Goal: Information Seeking & Learning: Find specific fact

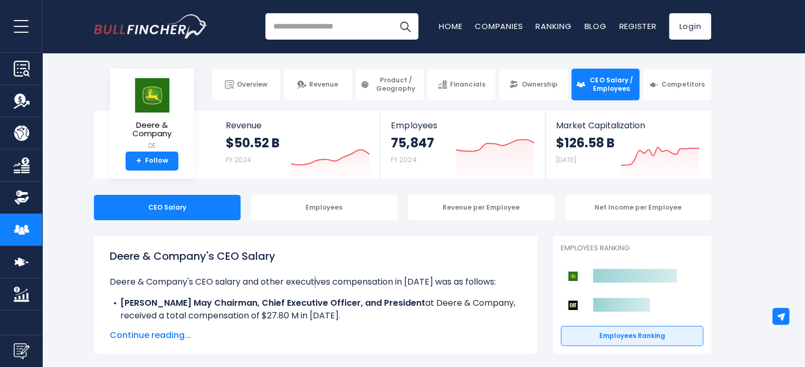
drag, startPoint x: 350, startPoint y: 262, endPoint x: 316, endPoint y: 267, distance: 34.6
click at [316, 267] on div "Deere & Company's CEO Salary Deere & Company's CEO salary and other executives …" at bounding box center [316, 285] width 412 height 74
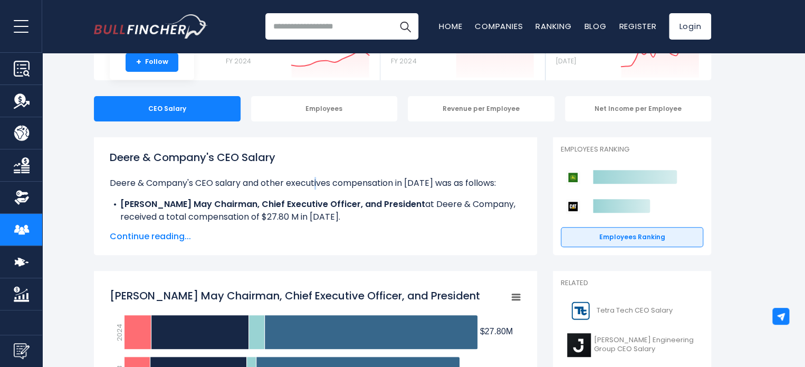
scroll to position [106, 0]
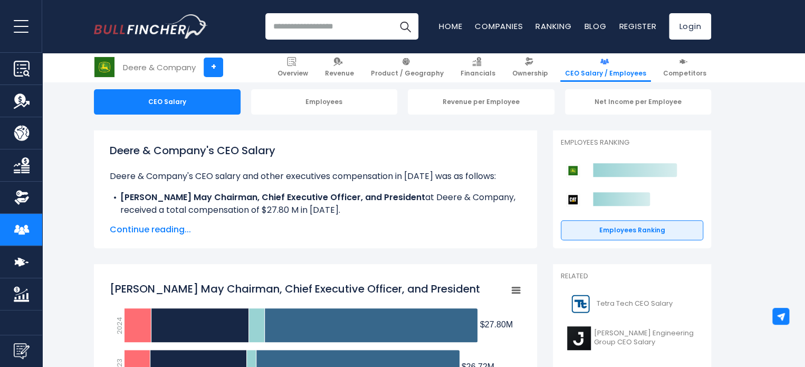
drag, startPoint x: 372, startPoint y: 207, endPoint x: 364, endPoint y: 206, distance: 7.9
drag, startPoint x: 364, startPoint y: 206, endPoint x: 329, endPoint y: 208, distance: 34.9
click at [329, 208] on li "[PERSON_NAME] May Chairman, Chief Executive Officer, and President at Deere & C…" at bounding box center [316, 203] width 412 height 25
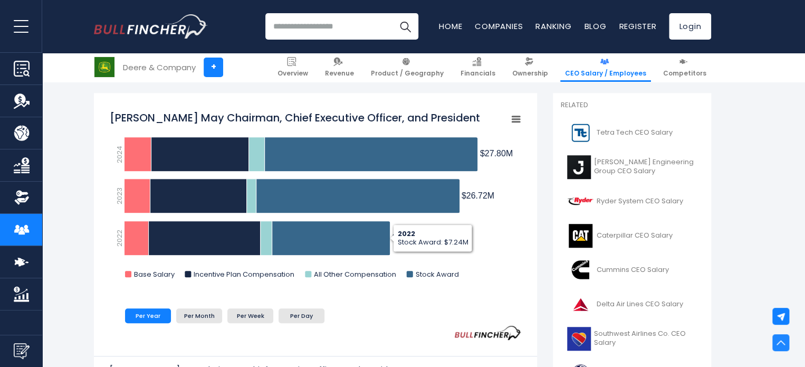
scroll to position [317, 0]
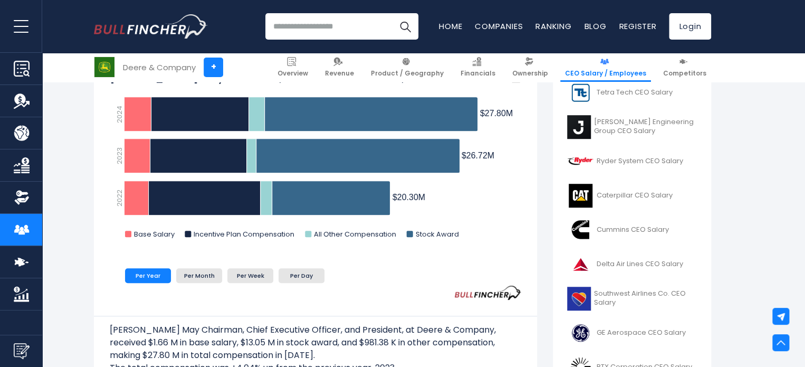
drag, startPoint x: 78, startPoint y: 237, endPoint x: 64, endPoint y: 269, distance: 34.5
drag, startPoint x: 64, startPoint y: 269, endPoint x: 58, endPoint y: 290, distance: 22.5
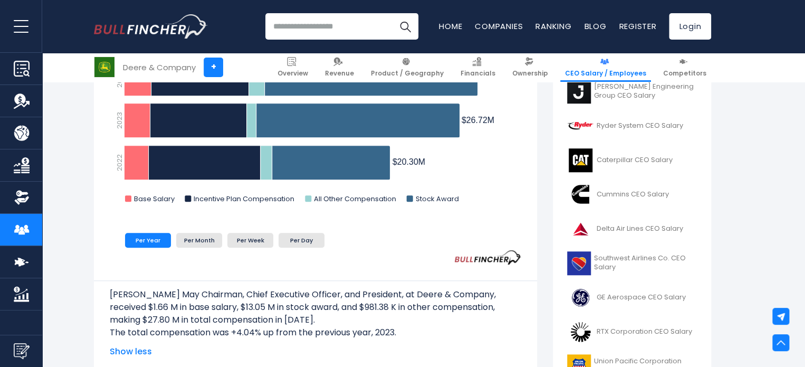
scroll to position [422, 0]
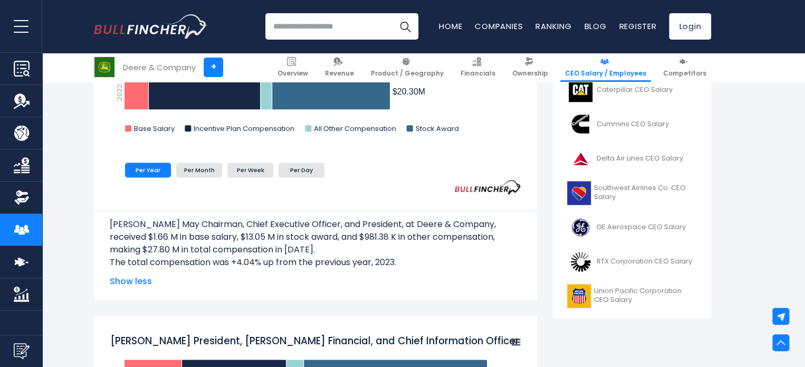
drag, startPoint x: 181, startPoint y: 246, endPoint x: 83, endPoint y: 251, distance: 97.2
drag, startPoint x: 87, startPoint y: 251, endPoint x: 80, endPoint y: 257, distance: 9.3
drag, startPoint x: 80, startPoint y: 257, endPoint x: 73, endPoint y: 267, distance: 12.2
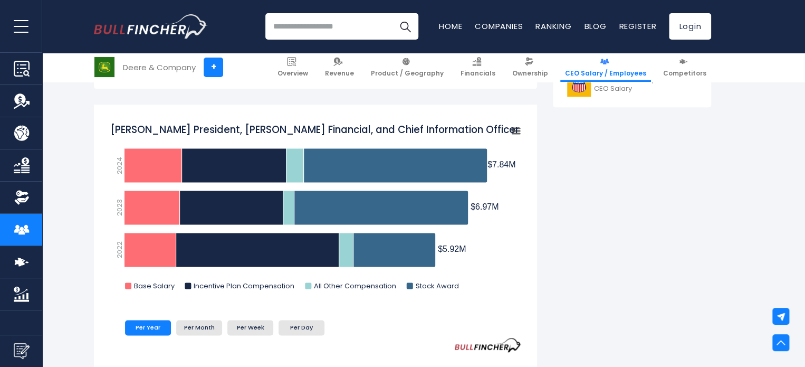
drag, startPoint x: 72, startPoint y: 266, endPoint x: 72, endPoint y: 286, distance: 20.1
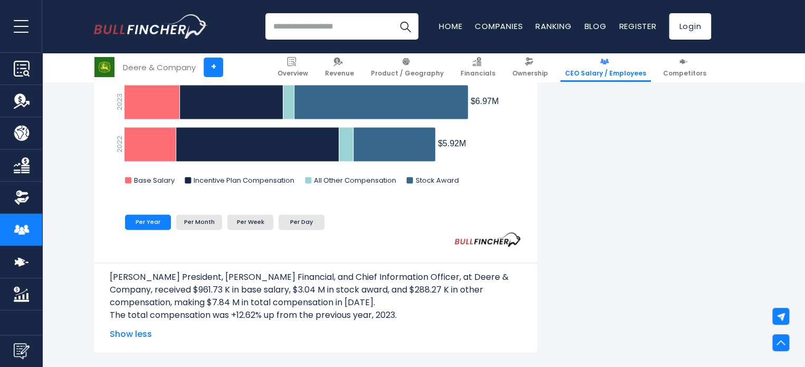
drag, startPoint x: 71, startPoint y: 292, endPoint x: 68, endPoint y: 301, distance: 10.2
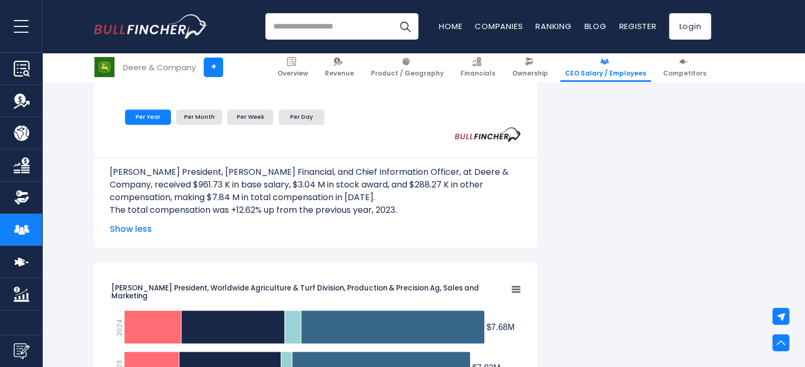
scroll to position [845, 0]
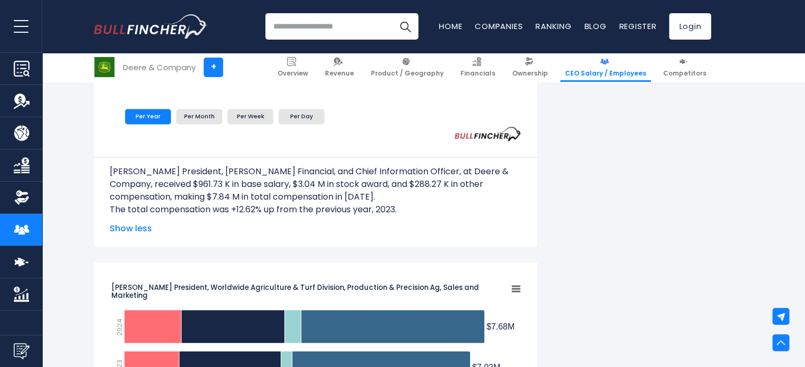
drag, startPoint x: 58, startPoint y: 286, endPoint x: 50, endPoint y: 311, distance: 26.9
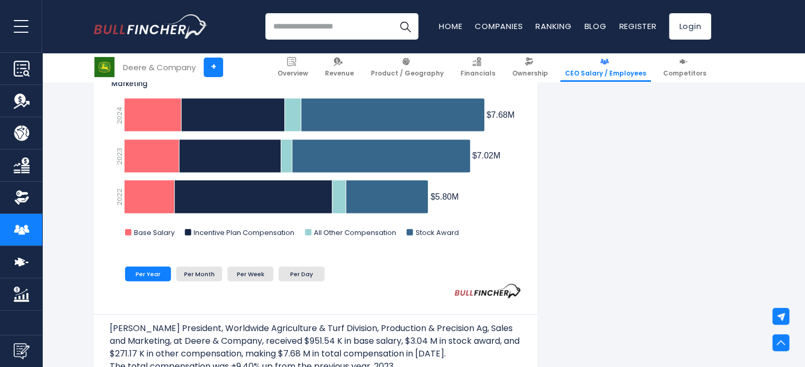
drag, startPoint x: 55, startPoint y: 279, endPoint x: 55, endPoint y: 310, distance: 31.1
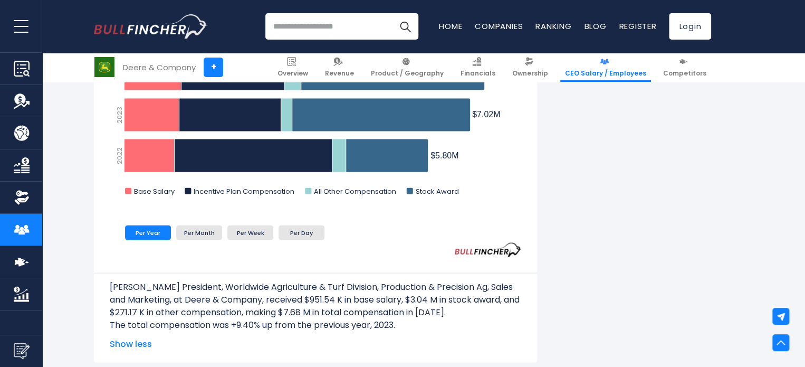
scroll to position [1108, 0]
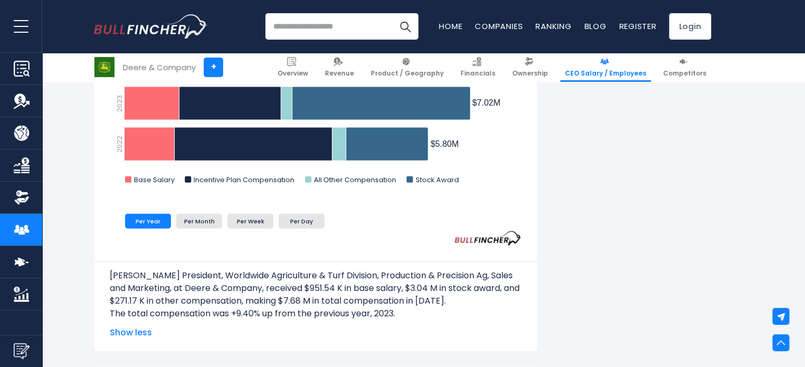
drag, startPoint x: 74, startPoint y: 278, endPoint x: 72, endPoint y: 283, distance: 5.5
drag, startPoint x: 72, startPoint y: 283, endPoint x: 69, endPoint y: 308, distance: 25.5
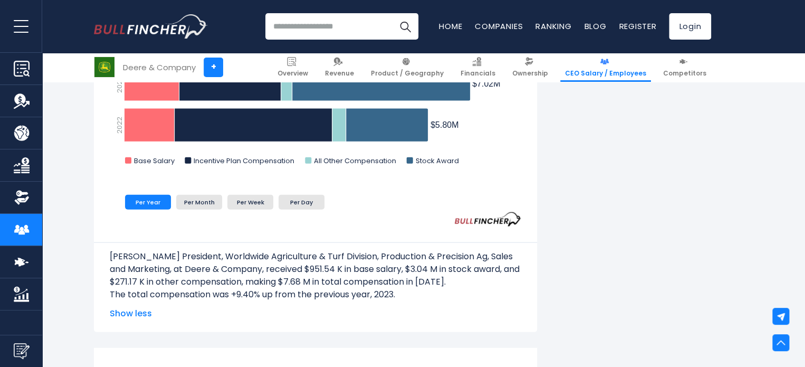
scroll to position [1267, 0]
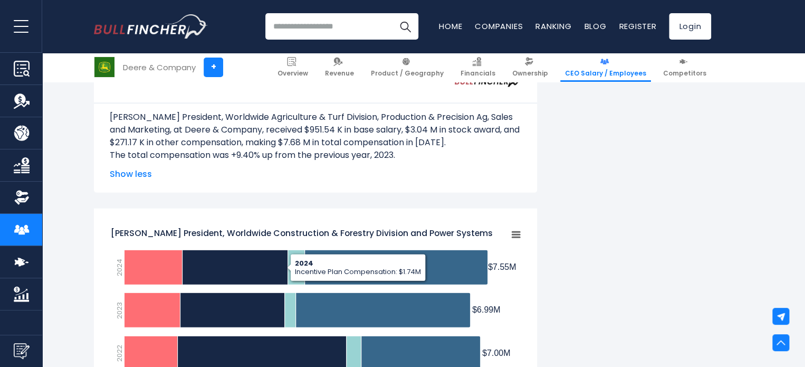
drag, startPoint x: 712, startPoint y: 175, endPoint x: 699, endPoint y: 175, distance: 12.7
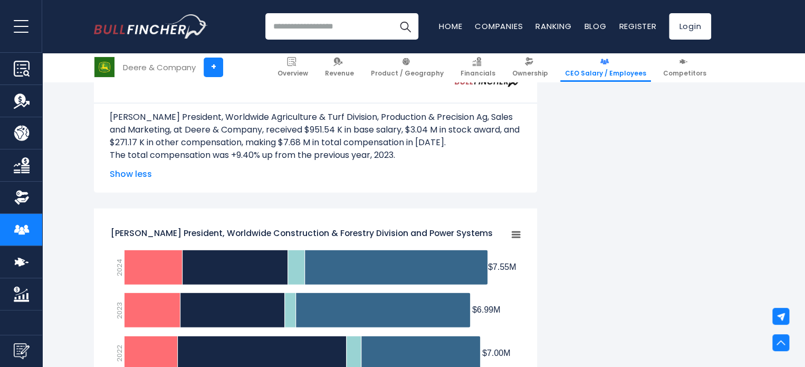
drag, startPoint x: 699, startPoint y: 175, endPoint x: 600, endPoint y: 223, distance: 110.5
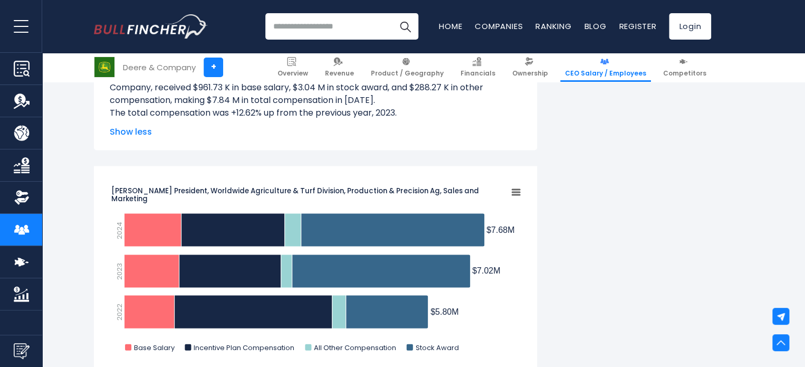
scroll to position [946, 0]
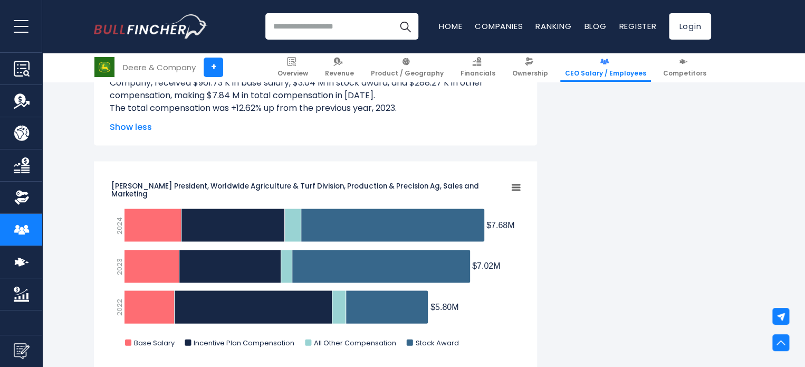
drag, startPoint x: 566, startPoint y: 204, endPoint x: 576, endPoint y: 282, distance: 78.8
drag, startPoint x: 610, startPoint y: 237, endPoint x: 596, endPoint y: 300, distance: 64.4
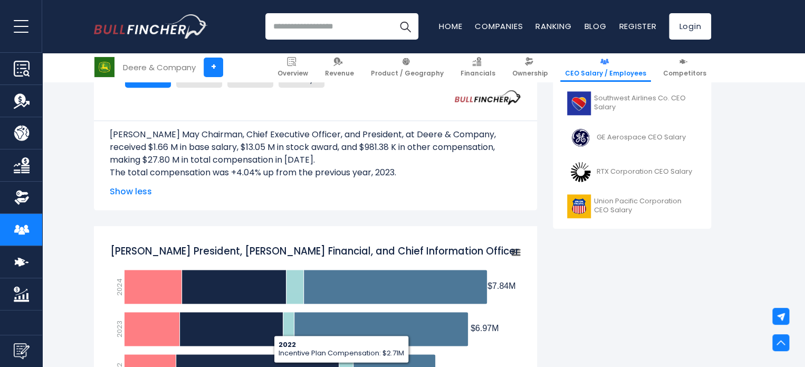
scroll to position [629, 0]
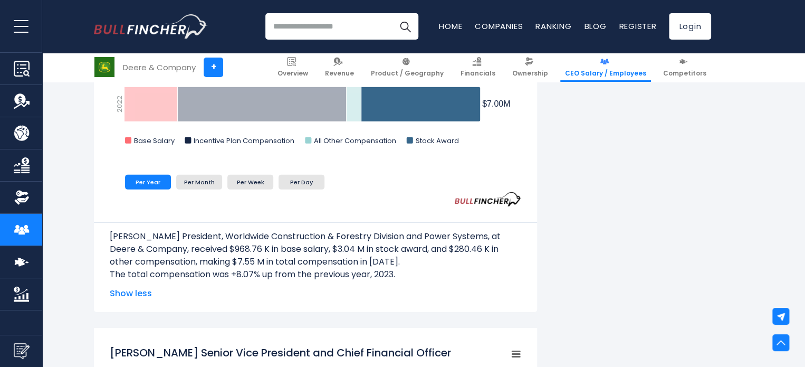
scroll to position [1527, 0]
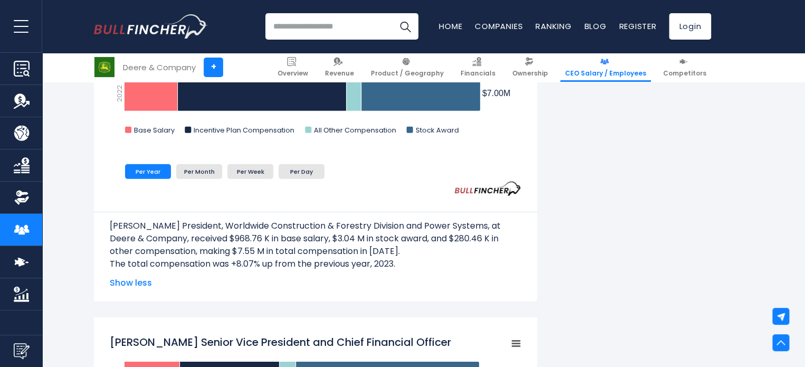
drag, startPoint x: 574, startPoint y: 173, endPoint x: 568, endPoint y: 263, distance: 91.0
click at [568, 263] on div "Deere & Company's CEO Salary Deere & Company's CEO salary and other executives …" at bounding box center [403, 254] width 618 height 3091
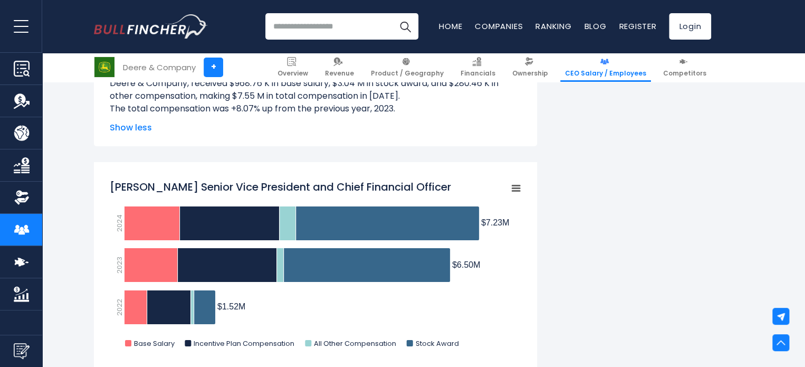
scroll to position [1685, 0]
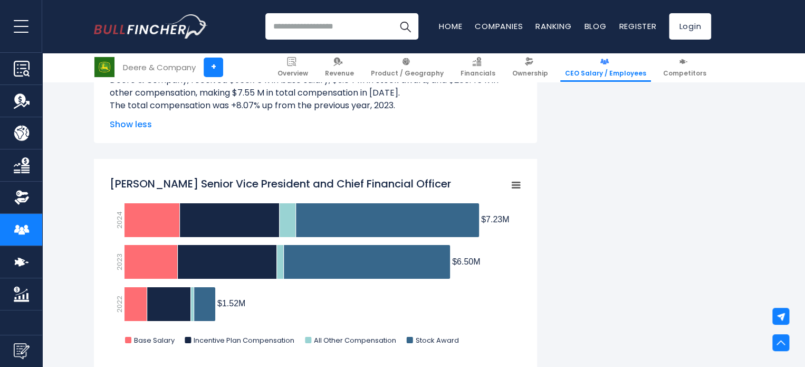
drag, startPoint x: 599, startPoint y: 164, endPoint x: 571, endPoint y: 223, distance: 65.2
click at [571, 223] on div "Deere & Company's CEO Salary Deere & Company's CEO salary and other executives …" at bounding box center [403, 96] width 618 height 3091
click at [575, 223] on div "Deere & Company's CEO Salary Deere & Company's CEO salary and other executives …" at bounding box center [403, 96] width 618 height 3091
drag, startPoint x: 591, startPoint y: 168, endPoint x: 589, endPoint y: 229, distance: 60.8
click at [589, 228] on div "Deere & Company's CEO Salary Deere & Company's CEO salary and other executives …" at bounding box center [403, 96] width 618 height 3091
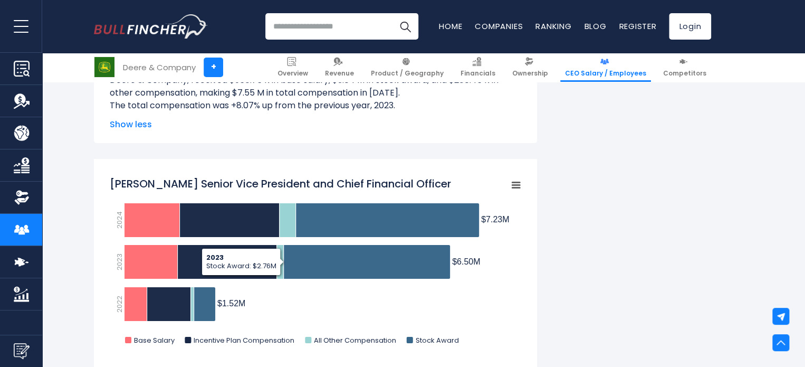
drag, startPoint x: 585, startPoint y: 277, endPoint x: 599, endPoint y: 296, distance: 23.4
drag, startPoint x: 599, startPoint y: 296, endPoint x: 354, endPoint y: 296, distance: 244.4
click at [584, 331] on div "Deere & Company's CEO Salary Deere & Company's CEO salary and other executives …" at bounding box center [403, 96] width 618 height 3091
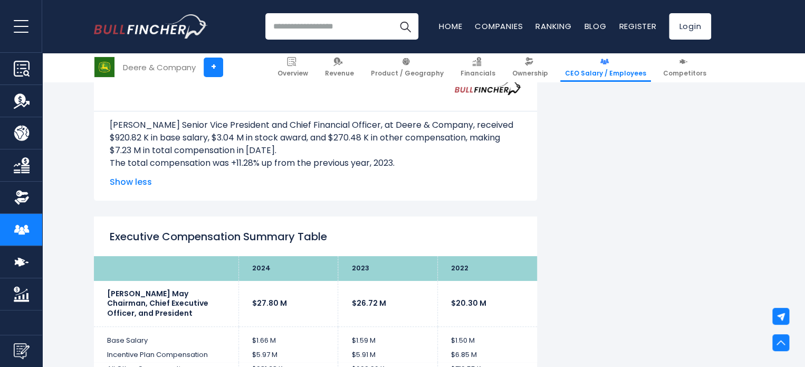
scroll to position [2002, 0]
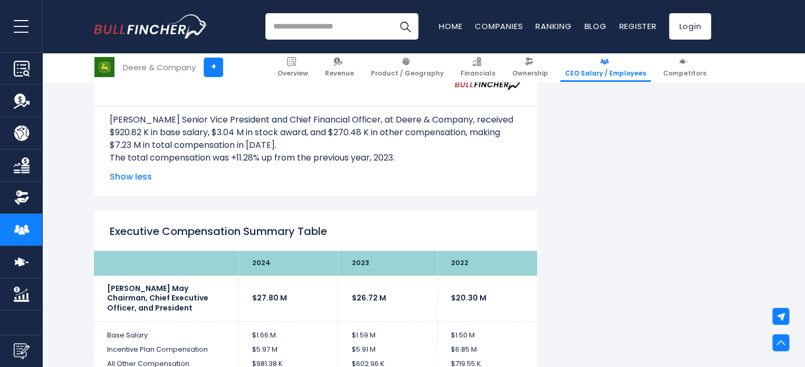
drag, startPoint x: 334, startPoint y: 154, endPoint x: 316, endPoint y: 151, distance: 17.5
drag, startPoint x: 316, startPoint y: 151, endPoint x: 289, endPoint y: 147, distance: 27.2
click at [289, 147] on p "[PERSON_NAME] Senior Vice President and Chief Financial Officer, at Deere & Com…" at bounding box center [316, 132] width 412 height 38
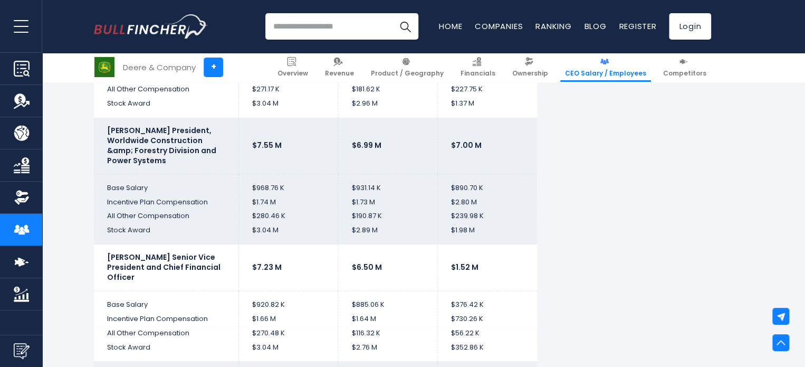
scroll to position [2741, 0]
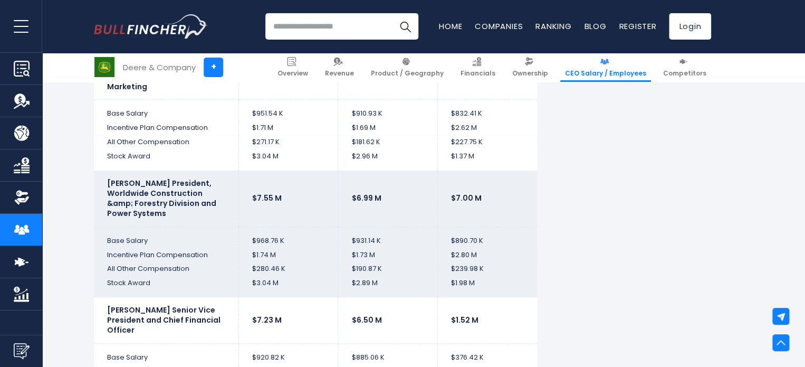
drag, startPoint x: 381, startPoint y: 228, endPoint x: 346, endPoint y: 232, distance: 34.6
click at [346, 233] on tbody "2024 2023 2022 [PERSON_NAME] May Chairman, Chief Executive Officer, and Preside…" at bounding box center [315, 197] width 443 height 842
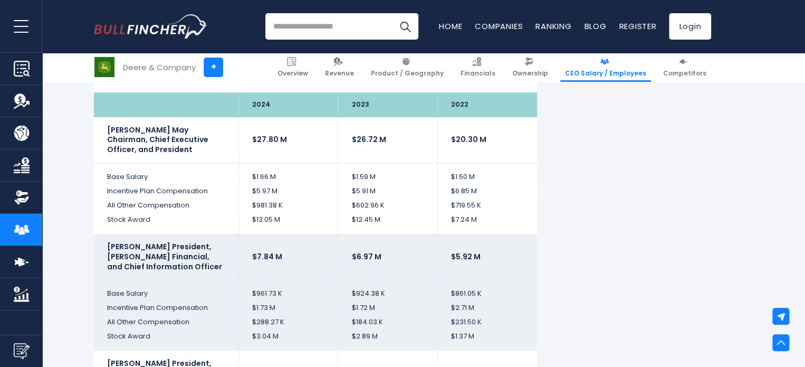
drag, startPoint x: 339, startPoint y: 238, endPoint x: 322, endPoint y: 232, distance: 18.0
click at [325, 235] on td "$7.84 M" at bounding box center [289, 257] width 100 height 46
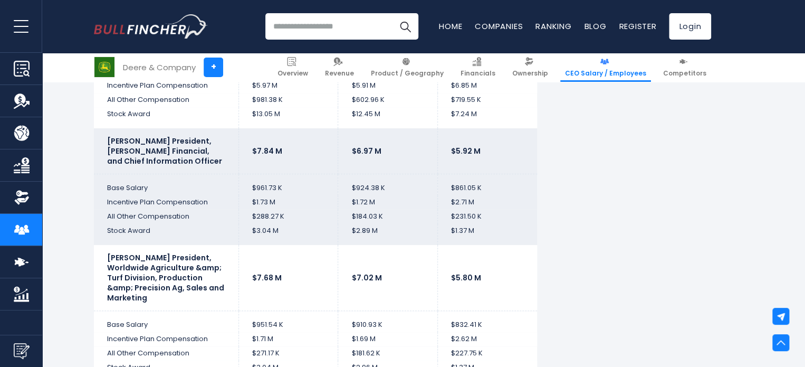
drag, startPoint x: 395, startPoint y: 227, endPoint x: 314, endPoint y: 217, distance: 81.4
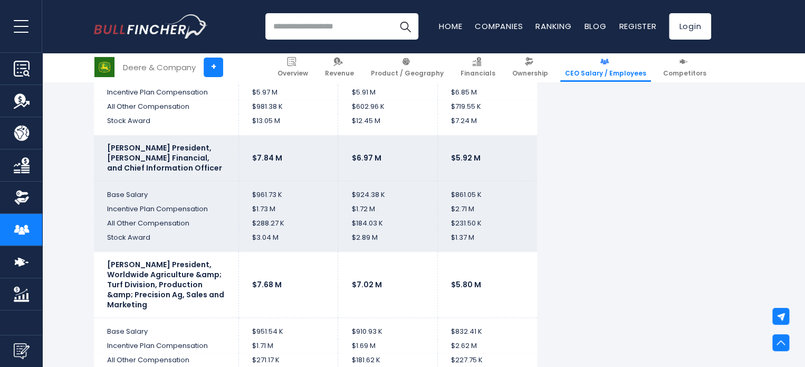
scroll to position [2266, 0]
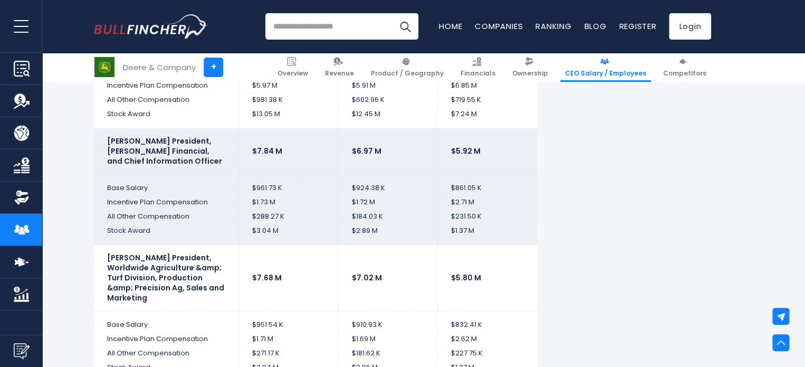
drag, startPoint x: 323, startPoint y: 228, endPoint x: 318, endPoint y: 226, distance: 5.4
drag, startPoint x: 318, startPoint y: 226, endPoint x: 297, endPoint y: 219, distance: 21.9
click at [297, 224] on td "$3.04 M" at bounding box center [289, 234] width 100 height 21
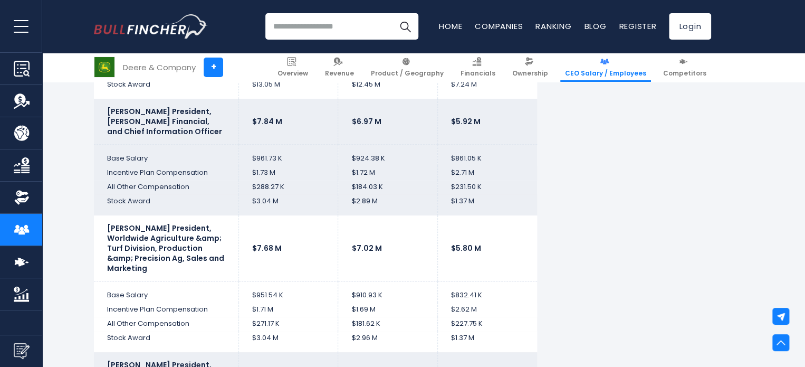
scroll to position [2318, 0]
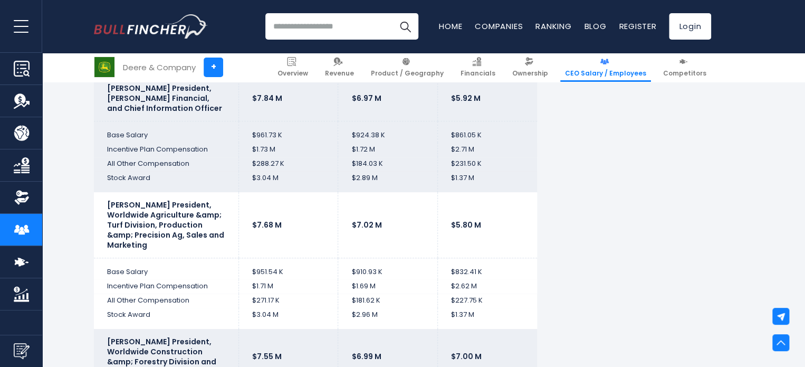
drag, startPoint x: 403, startPoint y: 257, endPoint x: 382, endPoint y: 261, distance: 21.5
drag, startPoint x: 382, startPoint y: 261, endPoint x: 332, endPoint y: 273, distance: 51.6
click at [332, 279] on td "$1.71 M" at bounding box center [289, 286] width 100 height 14
drag, startPoint x: 356, startPoint y: 255, endPoint x: 287, endPoint y: 256, distance: 68.6
click at [287, 258] on td "$951.54 K" at bounding box center [289, 268] width 100 height 21
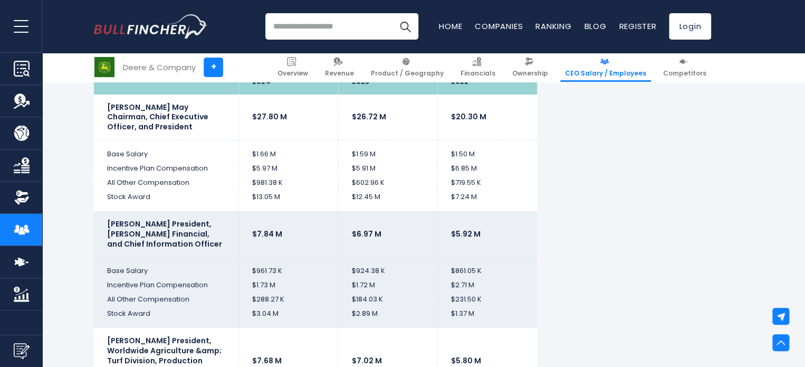
scroll to position [2371, 0]
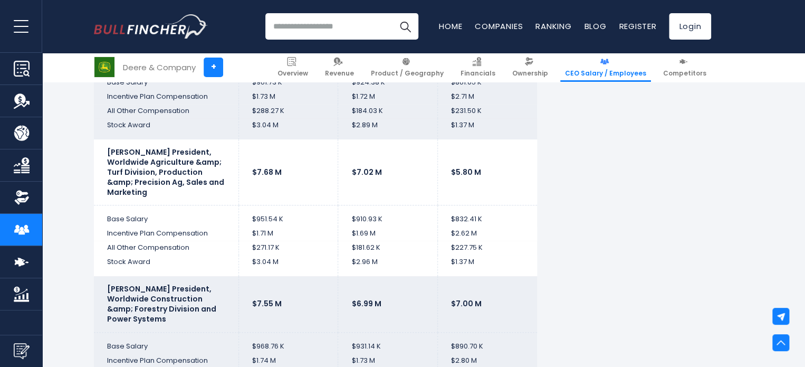
drag, startPoint x: 369, startPoint y: 247, endPoint x: 353, endPoint y: 247, distance: 16.9
drag, startPoint x: 353, startPoint y: 247, endPoint x: 310, endPoint y: 240, distance: 42.8
click at [310, 241] on td "$271.17 K" at bounding box center [289, 248] width 100 height 14
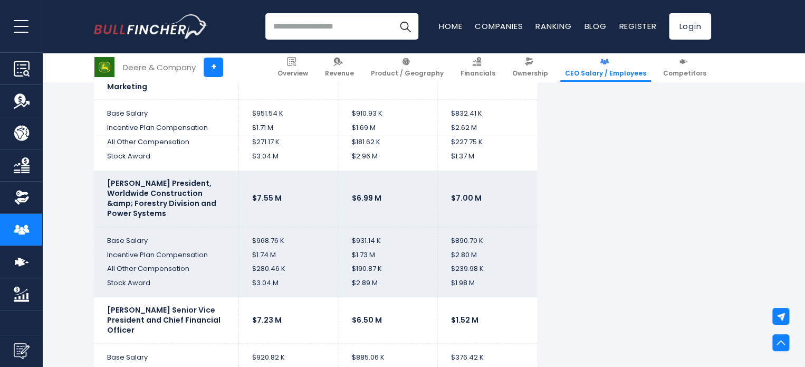
drag, startPoint x: 322, startPoint y: 231, endPoint x: 263, endPoint y: 233, distance: 58.6
click at [264, 234] on tbody "2024 2023 2022 [PERSON_NAME] May Chairman, Chief Executive Officer, and Preside…" at bounding box center [315, 197] width 443 height 842
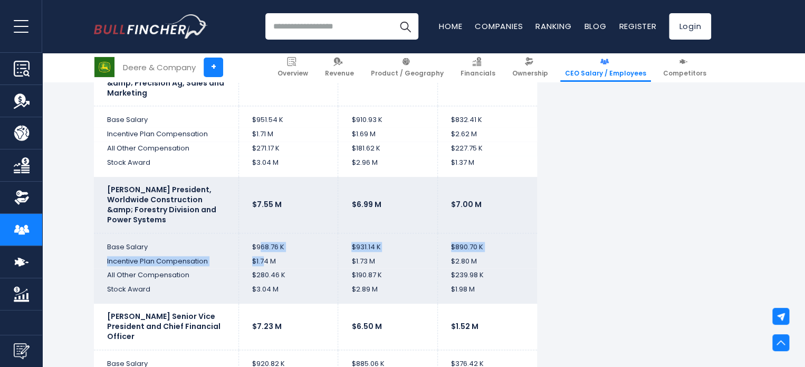
scroll to position [2529, 0]
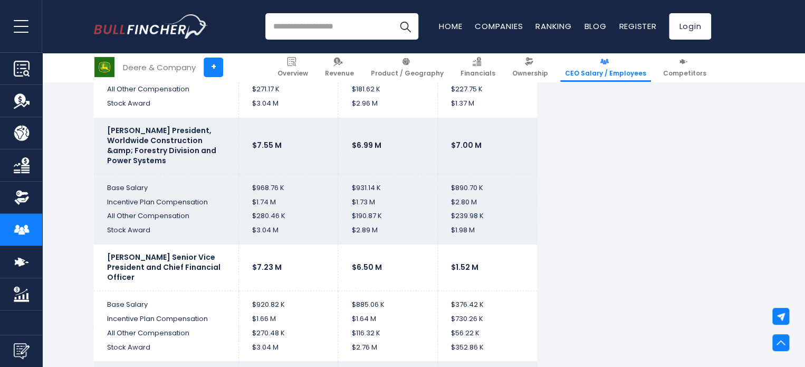
drag, startPoint x: 380, startPoint y: 249, endPoint x: 365, endPoint y: 250, distance: 14.8
drag, startPoint x: 365, startPoint y: 250, endPoint x: 346, endPoint y: 251, distance: 19.0
click at [346, 251] on td "$6.50 M" at bounding box center [388, 267] width 100 height 46
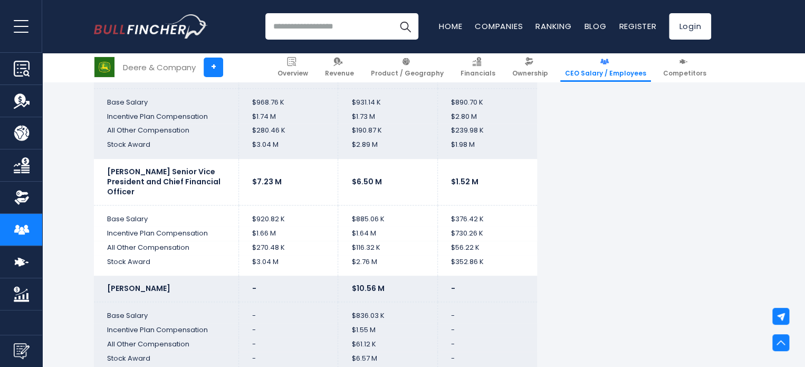
scroll to position [2635, 0]
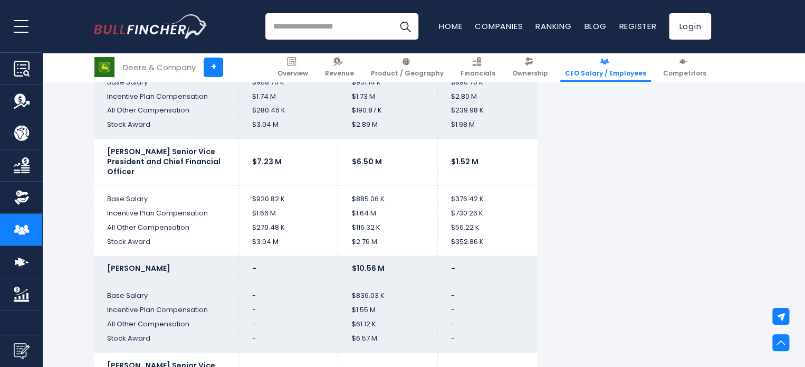
drag, startPoint x: 342, startPoint y: 252, endPoint x: 331, endPoint y: 250, distance: 11.2
drag, startPoint x: 331, startPoint y: 250, endPoint x: 302, endPoint y: 254, distance: 28.7
click at [302, 255] on td "-" at bounding box center [289, 268] width 100 height 26
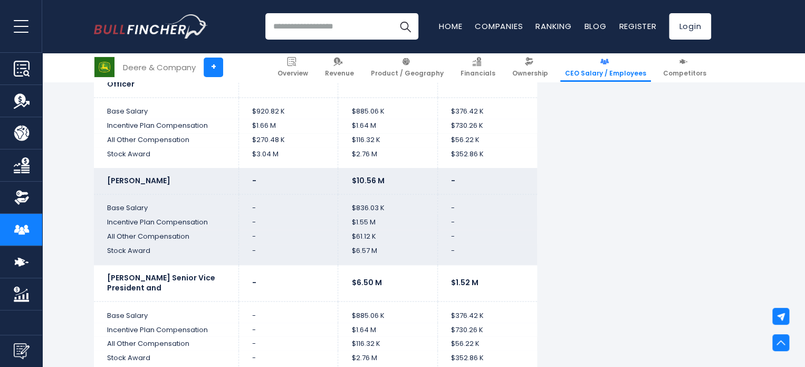
scroll to position [2688, 0]
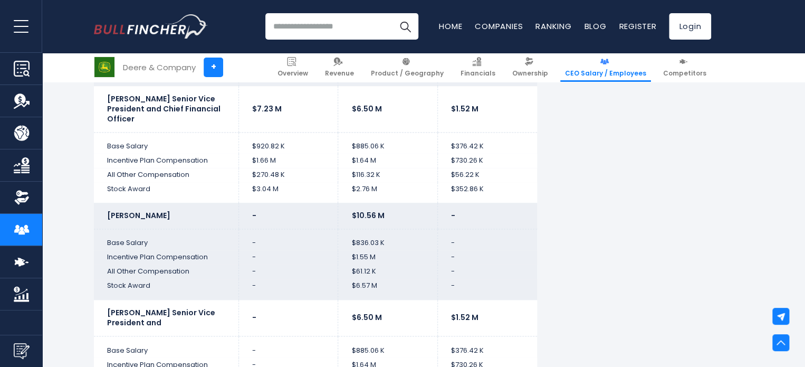
drag, startPoint x: 286, startPoint y: 243, endPoint x: 270, endPoint y: 242, distance: 16.4
click at [270, 250] on td "-" at bounding box center [289, 257] width 100 height 14
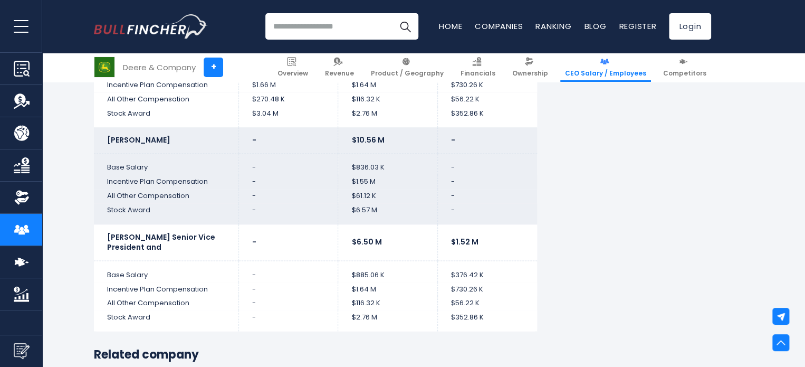
scroll to position [2741, 0]
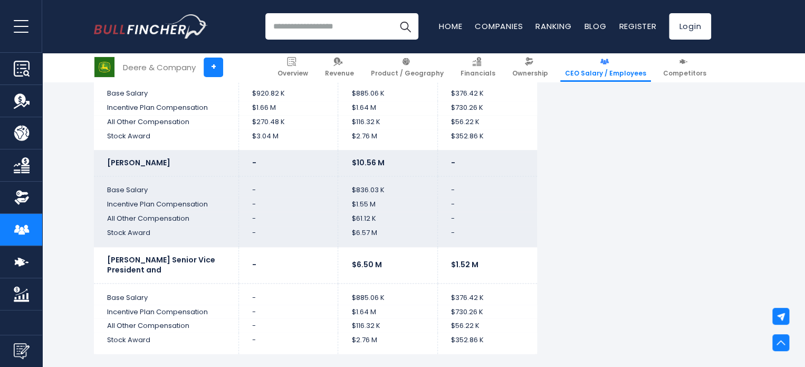
drag, startPoint x: 406, startPoint y: 183, endPoint x: 396, endPoint y: 187, distance: 10.4
drag, startPoint x: 396, startPoint y: 187, endPoint x: 344, endPoint y: 196, distance: 52.9
click at [344, 212] on td "$61.12 K" at bounding box center [388, 219] width 100 height 14
drag, startPoint x: 408, startPoint y: 182, endPoint x: 394, endPoint y: 186, distance: 14.2
drag, startPoint x: 394, startPoint y: 186, endPoint x: 363, endPoint y: 192, distance: 31.8
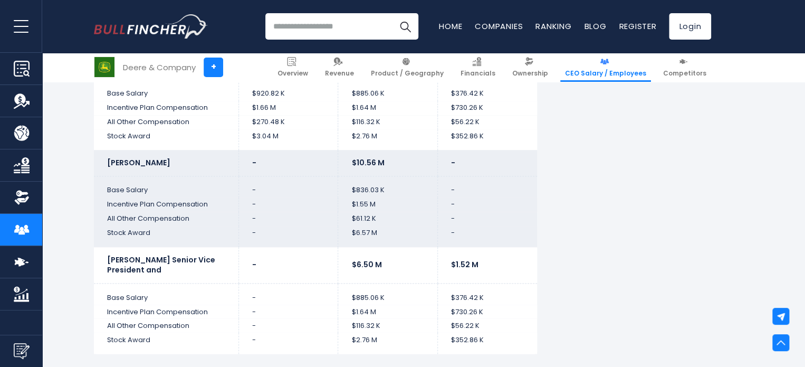
click at [363, 197] on td "$1.55 M" at bounding box center [388, 204] width 100 height 14
drag, startPoint x: 402, startPoint y: 199, endPoint x: 368, endPoint y: 195, distance: 33.5
click at [368, 212] on td "$61.12 K" at bounding box center [388, 219] width 100 height 14
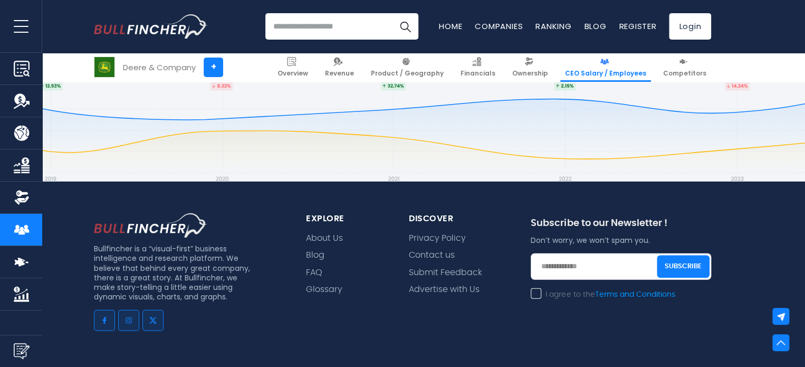
scroll to position [2958, 0]
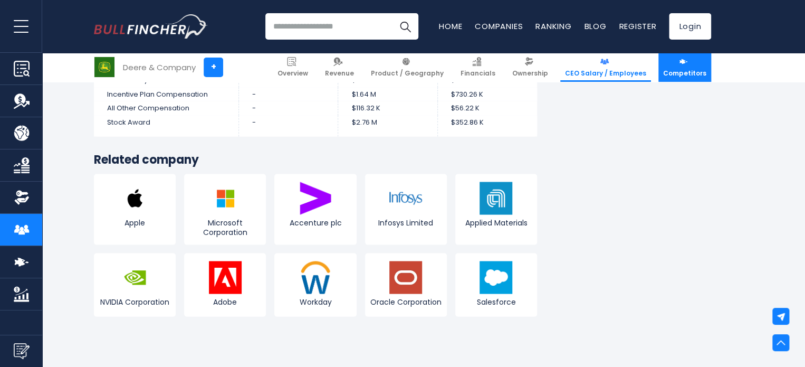
click at [693, 71] on span "Competitors" at bounding box center [685, 73] width 43 height 8
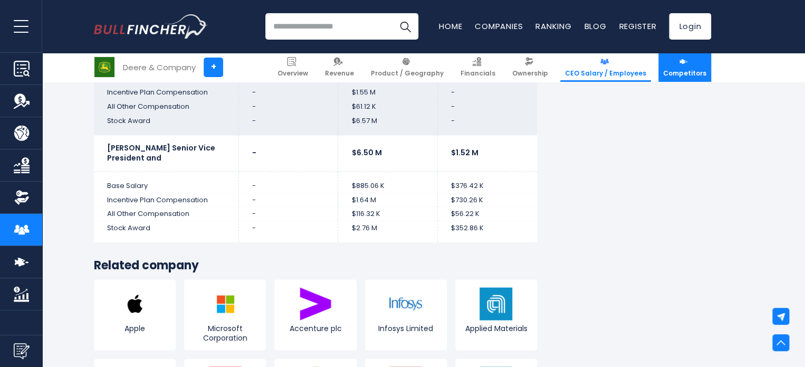
click at [688, 66] on link "Competitors" at bounding box center [685, 67] width 53 height 29
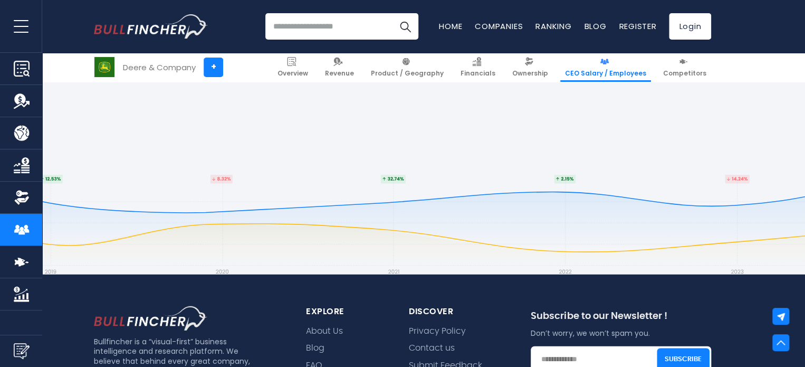
scroll to position [3332, 0]
